Goal: Information Seeking & Learning: Learn about a topic

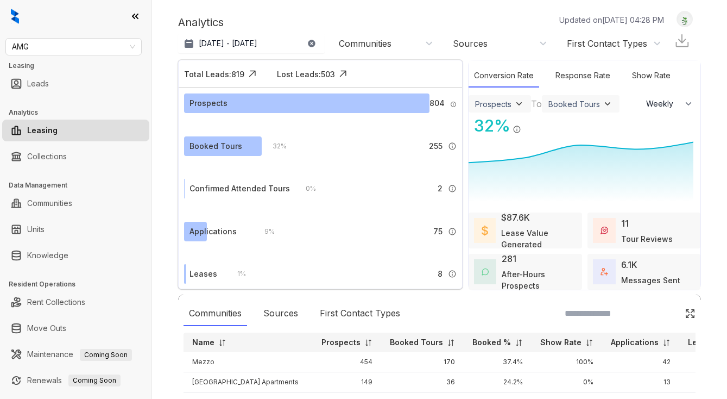
select select "******"
click at [68, 262] on link "Knowledge" at bounding box center [47, 255] width 41 height 22
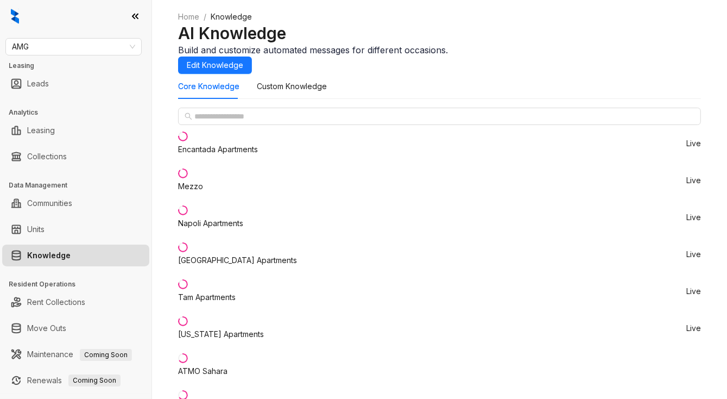
click at [235, 199] on li "Mezzo Live" at bounding box center [439, 180] width 523 height 37
drag, startPoint x: 498, startPoint y: 270, endPoint x: 581, endPoint y: 270, distance: 83.1
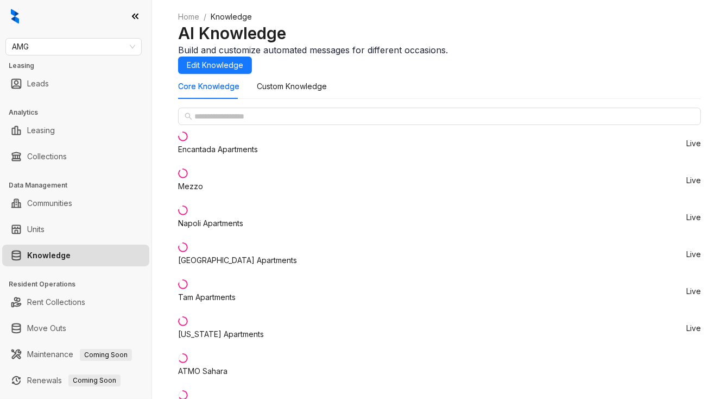
copy span "Id, Proof Of Income"
drag, startPoint x: 503, startPoint y: 315, endPoint x: 542, endPoint y: 315, distance: 39.1
copy span "2x the rent"
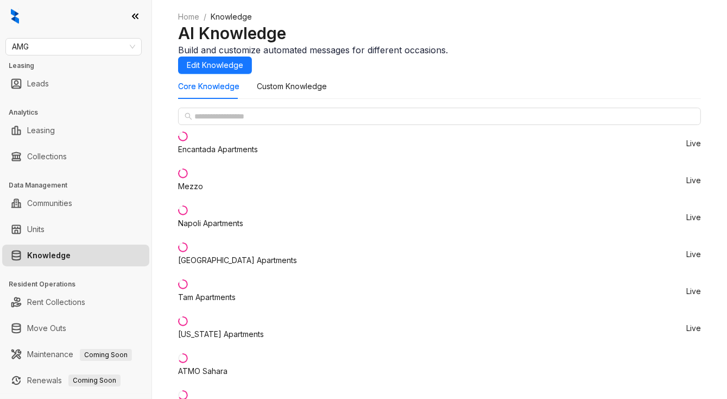
drag, startPoint x: 371, startPoint y: 318, endPoint x: 396, endPoint y: 300, distance: 30.4
copy div "Income Requirements"
drag, startPoint x: 500, startPoint y: 314, endPoint x: 547, endPoint y: 318, distance: 47.9
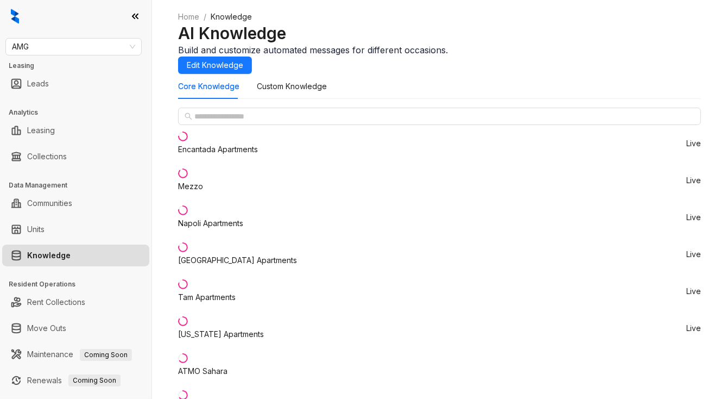
copy span "2x the rent"
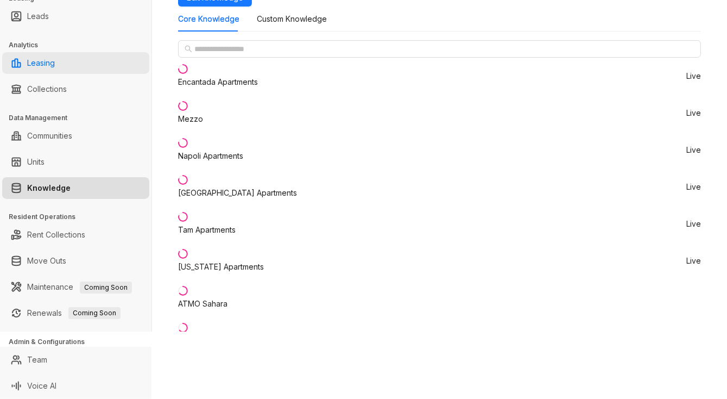
scroll to position [0, 0]
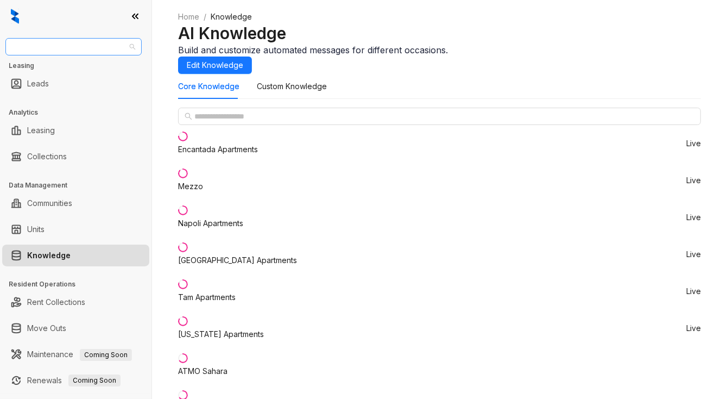
click at [64, 52] on span "AMG" at bounding box center [73, 47] width 123 height 16
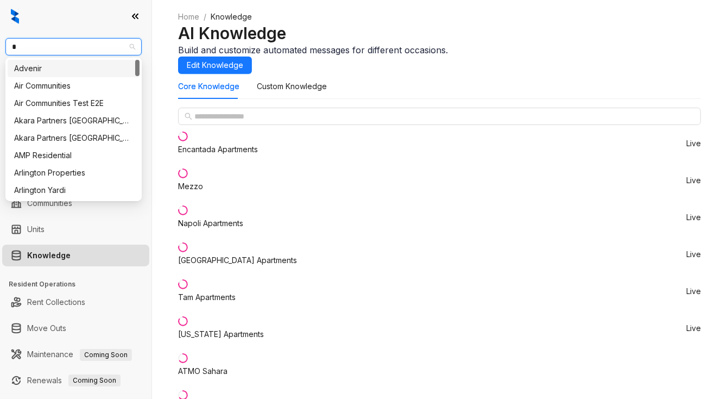
type input "**"
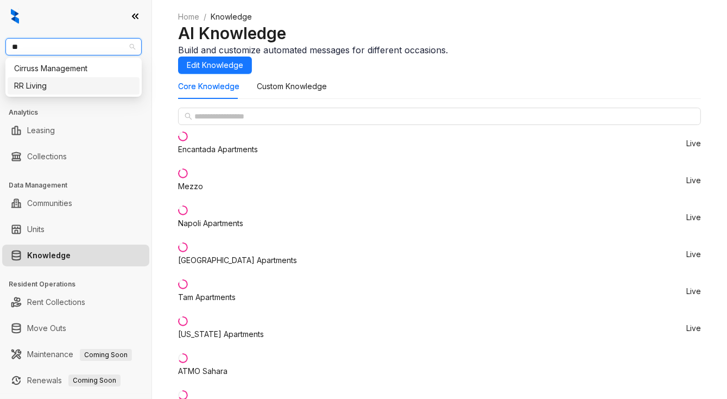
click at [63, 82] on div "RR Living" at bounding box center [73, 86] width 119 height 12
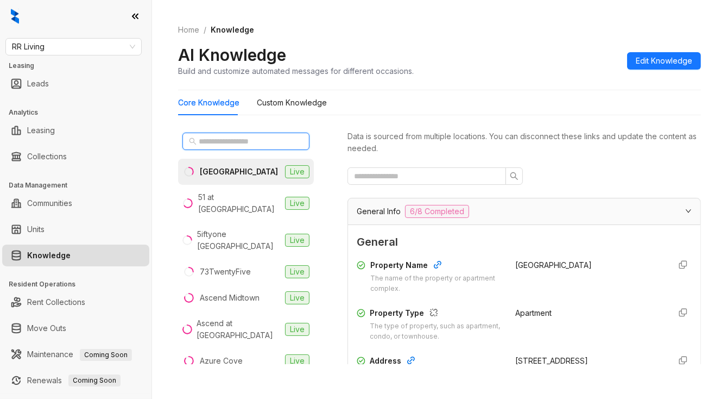
click at [251, 144] on input "text" at bounding box center [247, 141] width 96 height 12
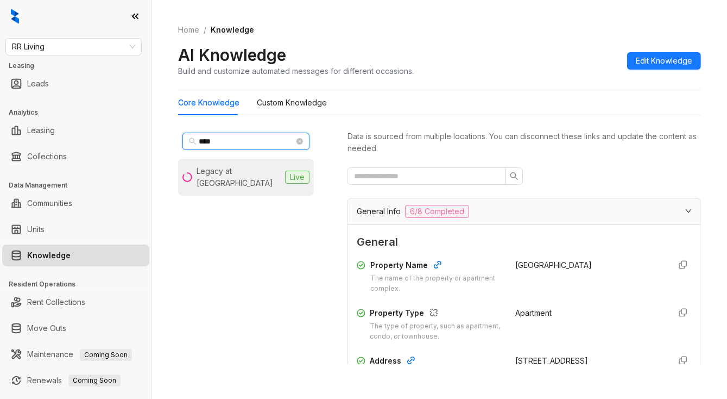
type input "****"
click at [237, 170] on div "Legacy at River Crossing" at bounding box center [239, 177] width 84 height 24
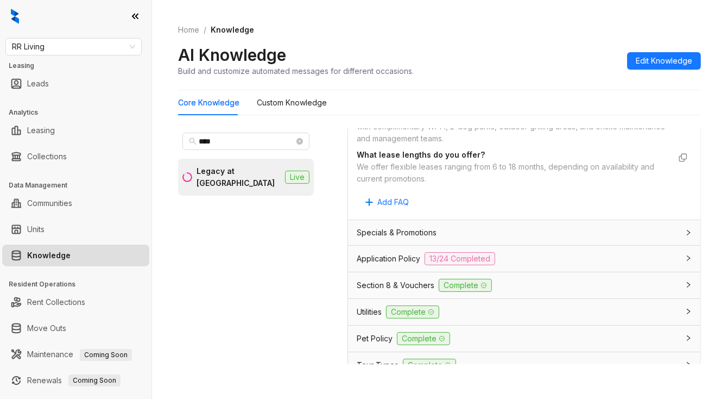
scroll to position [923, 0]
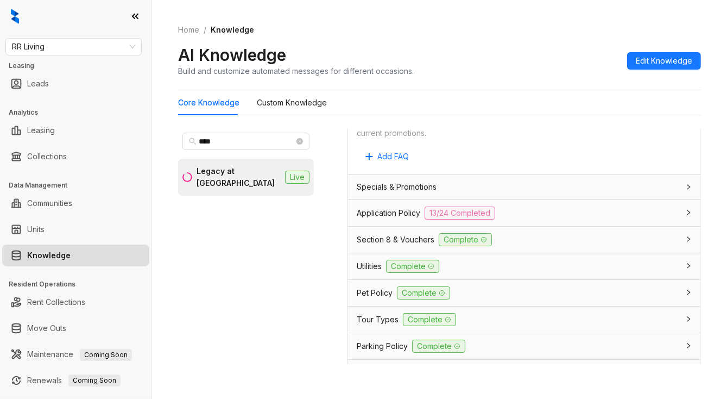
click at [421, 245] on span "Section 8 & Vouchers" at bounding box center [396, 239] width 78 height 12
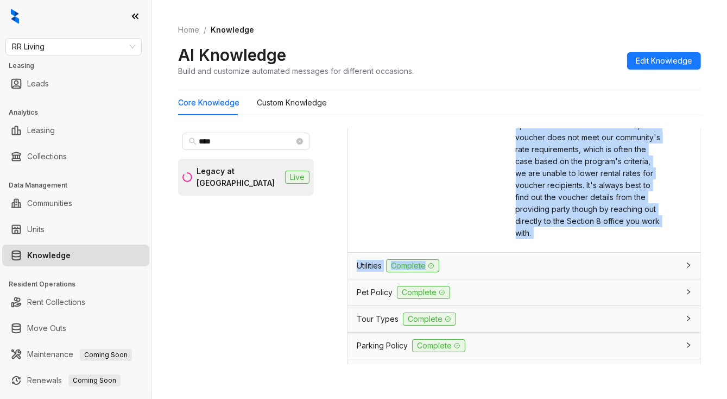
scroll to position [1303, 0]
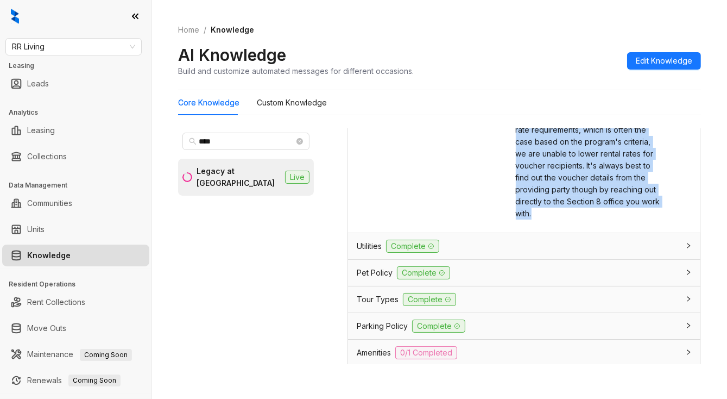
drag, startPoint x: 502, startPoint y: 214, endPoint x: 636, endPoint y: 277, distance: 148.9
click at [636, 224] on div "Trigger Keywords Keywords that trigger this response section 8, voucher, housin…" at bounding box center [524, 63] width 335 height 320
copy span "Thank you for inquiring! At our community, we accept multiple forms of payment.…"
click at [75, 49] on span "RR Living" at bounding box center [73, 47] width 123 height 16
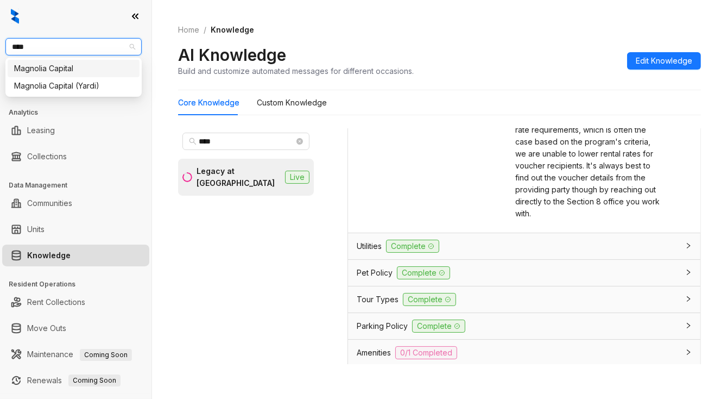
type input "*****"
drag, startPoint x: 85, startPoint y: 64, endPoint x: 29, endPoint y: 72, distance: 56.5
click at [85, 64] on div "Magnolia Capital" at bounding box center [73, 68] width 119 height 12
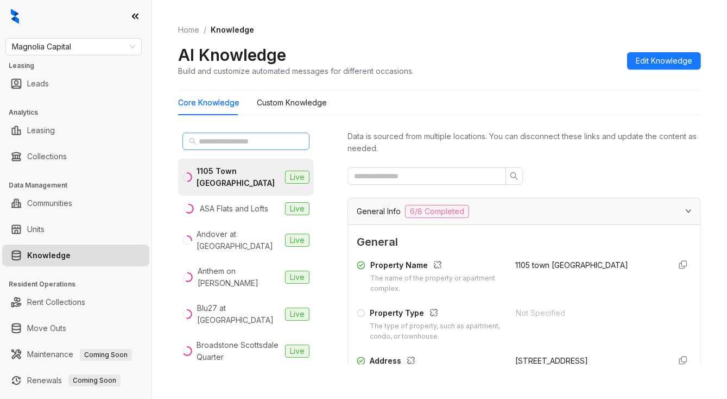
drag, startPoint x: 225, startPoint y: 131, endPoint x: 226, endPoint y: 143, distance: 12.0
click at [225, 131] on div at bounding box center [246, 141] width 136 height 26
click at [226, 144] on input "text" at bounding box center [247, 141] width 96 height 12
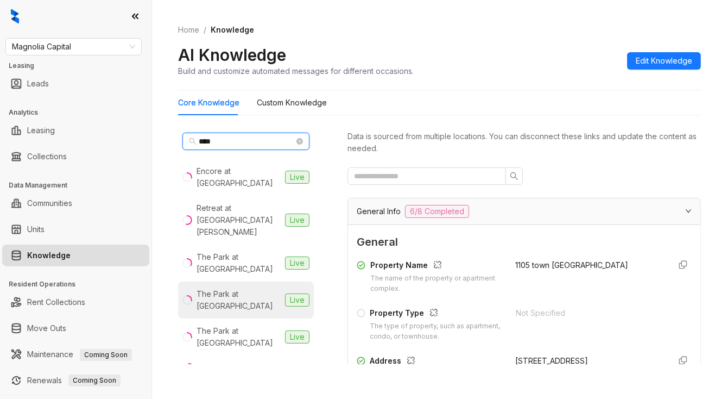
type input "****"
click at [250, 281] on li "The Park at Positano Live" at bounding box center [246, 299] width 136 height 37
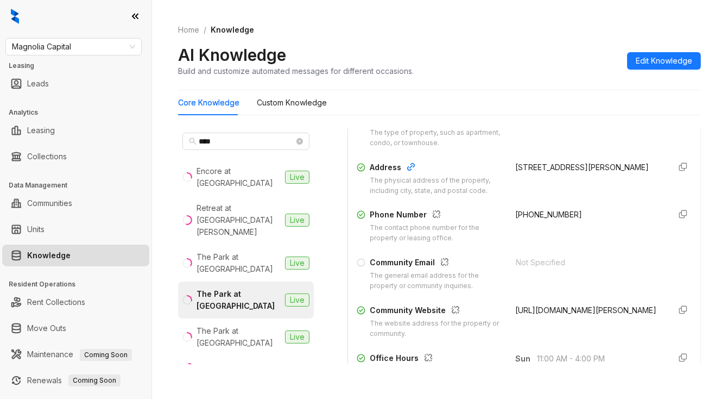
scroll to position [326, 0]
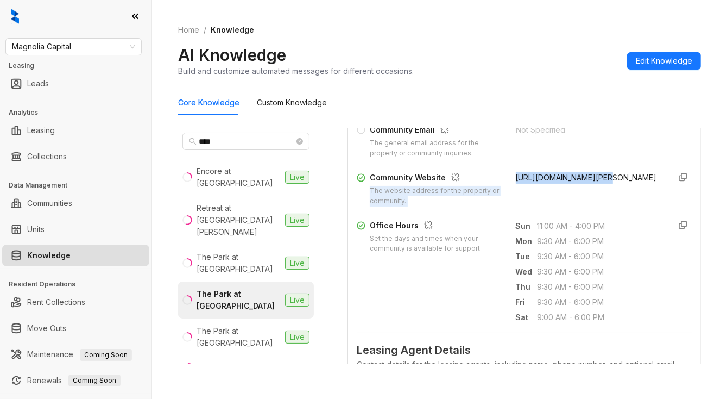
drag, startPoint x: 493, startPoint y: 173, endPoint x: 589, endPoint y: 182, distance: 96.5
click at [589, 182] on div "Community Website The website address for the property or community. https://ww…" at bounding box center [524, 189] width 335 height 35
click at [617, 182] on span "https://www.theparkatpositano.com/the-park-at-positano-fort-myers-fl/" at bounding box center [586, 177] width 141 height 9
drag, startPoint x: 646, startPoint y: 190, endPoint x: 501, endPoint y: 180, distance: 144.7
click at [501, 180] on div "Community Website The website address for the property or community. https://ww…" at bounding box center [524, 189] width 335 height 35
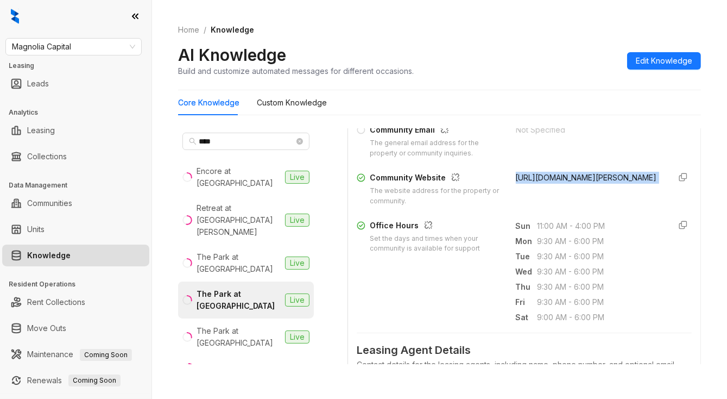
copy form "https://www.theparkatpositano.com/the-park-at-positano-fort-myers-fl/"
click at [102, 43] on span "Magnolia Capital" at bounding box center [73, 47] width 123 height 16
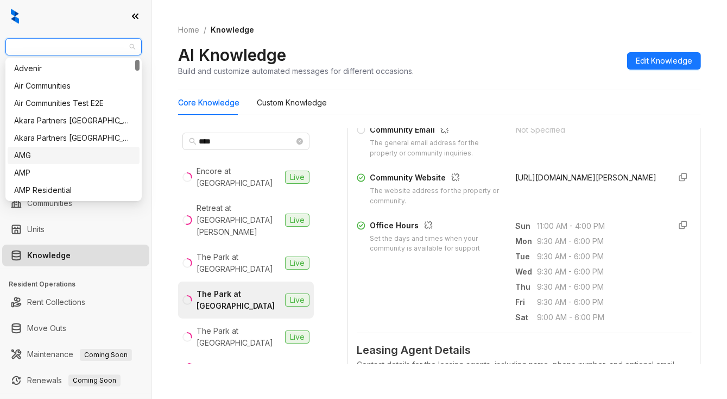
click at [44, 157] on div "AMG" at bounding box center [73, 155] width 119 height 12
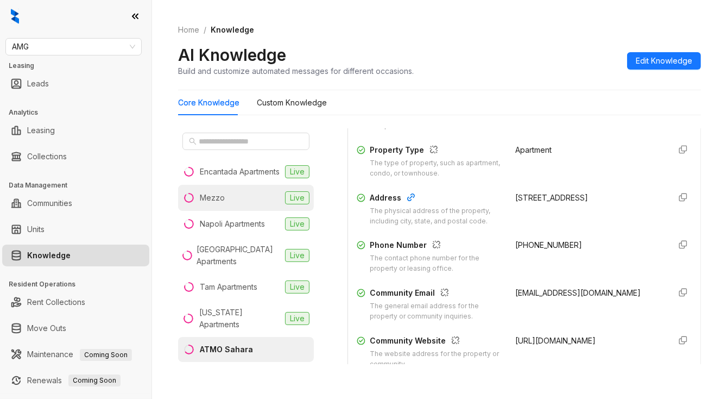
click at [224, 211] on li "Mezzo Live" at bounding box center [246, 198] width 136 height 26
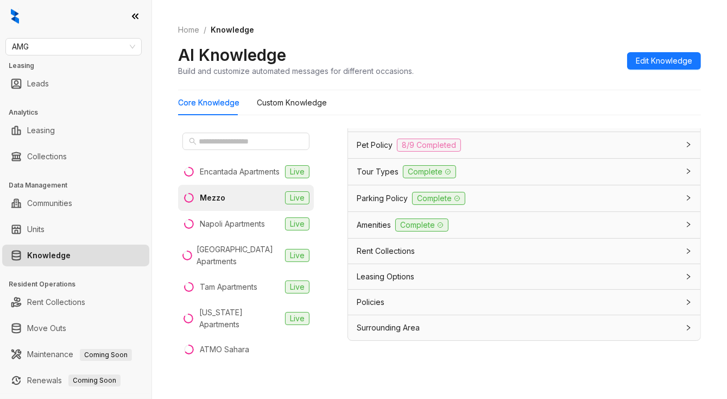
scroll to position [34, 0]
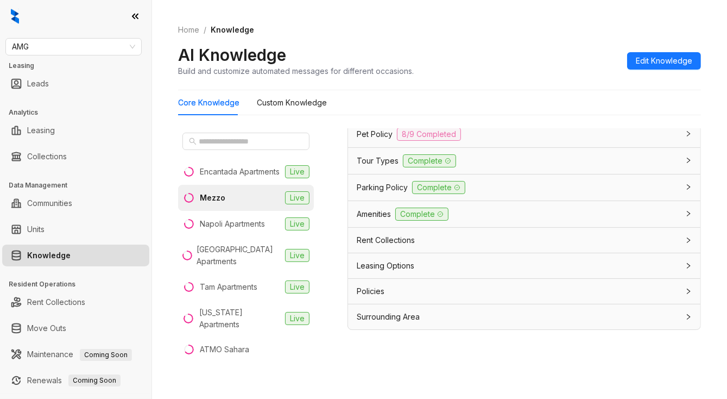
click at [411, 270] on span "Leasing Options" at bounding box center [386, 266] width 58 height 12
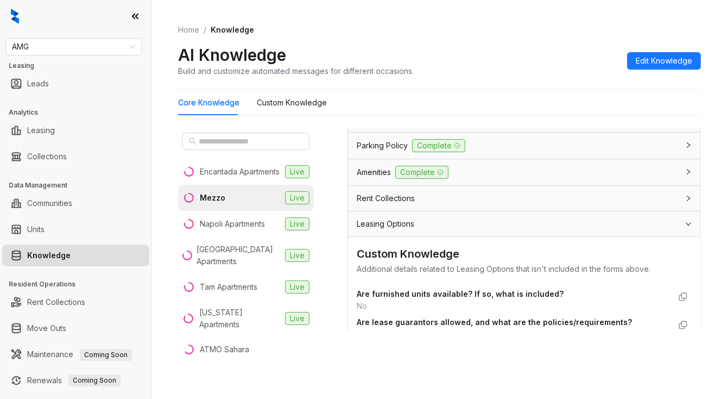
scroll to position [1072, 0]
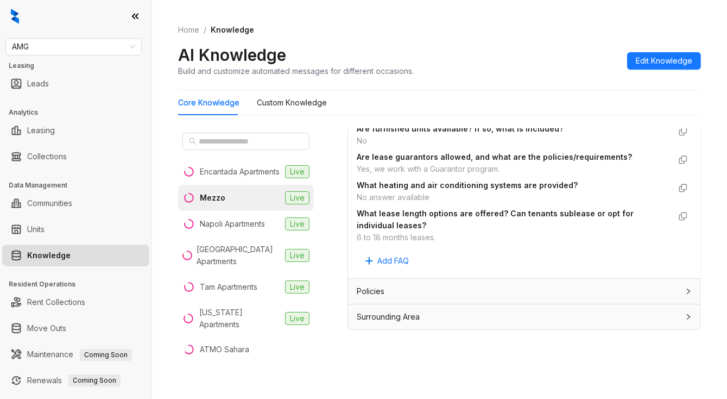
click at [379, 239] on div "6 to 18 months leases." at bounding box center [513, 237] width 313 height 12
click at [380, 239] on div "6 to 18 months leases." at bounding box center [513, 237] width 313 height 12
copy div "6 to 18 months leases. Add FAQ"
